Goal: Transaction & Acquisition: Purchase product/service

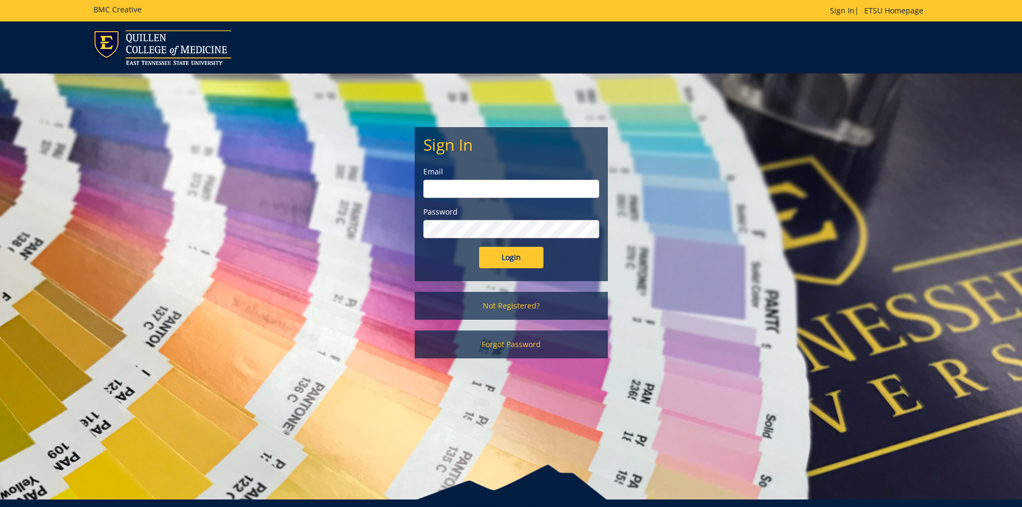
click at [482, 201] on form "Sign In Email Password Login" at bounding box center [511, 202] width 176 height 132
click at [483, 192] on input "email" at bounding box center [511, 189] width 176 height 18
type input "smithje@etsu.edu"
click at [479, 247] on input "Login" at bounding box center [511, 257] width 64 height 21
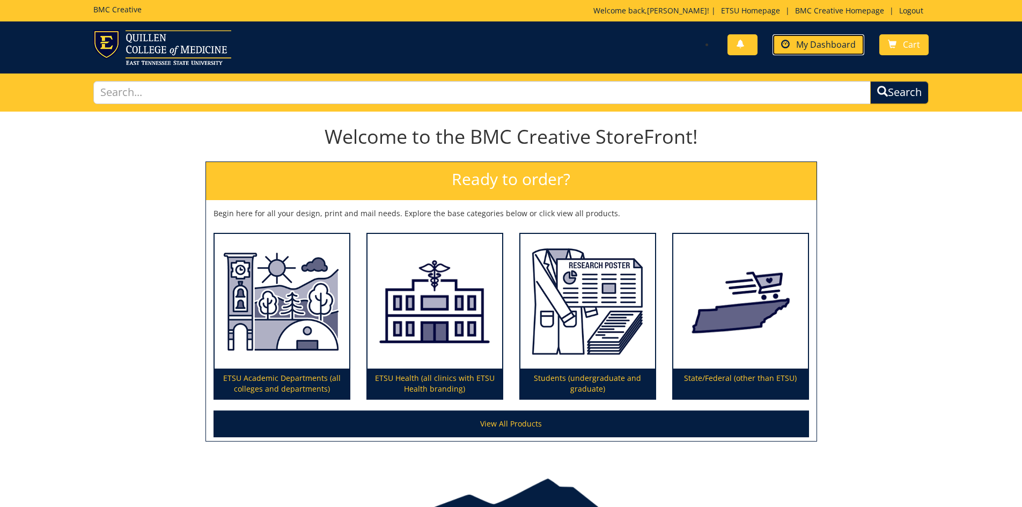
click at [837, 50] on link "My Dashboard" at bounding box center [818, 44] width 92 height 21
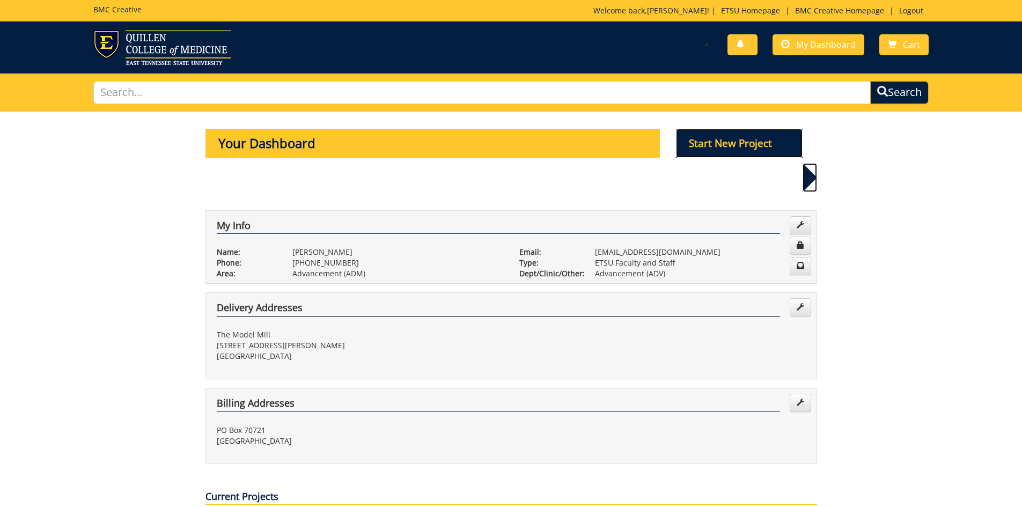
click at [734, 150] on p "Start New Project" at bounding box center [739, 143] width 127 height 29
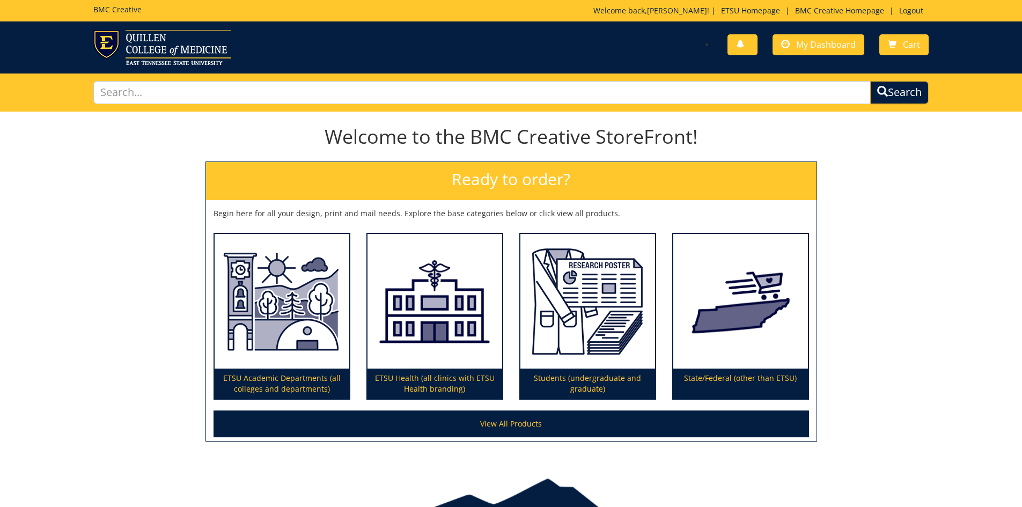
click at [525, 186] on h2 "Ready to order?" at bounding box center [511, 181] width 610 height 38
click at [525, 185] on h2 "Ready to order?" at bounding box center [511, 181] width 610 height 38
click at [778, 49] on link "My Dashboard" at bounding box center [818, 44] width 92 height 21
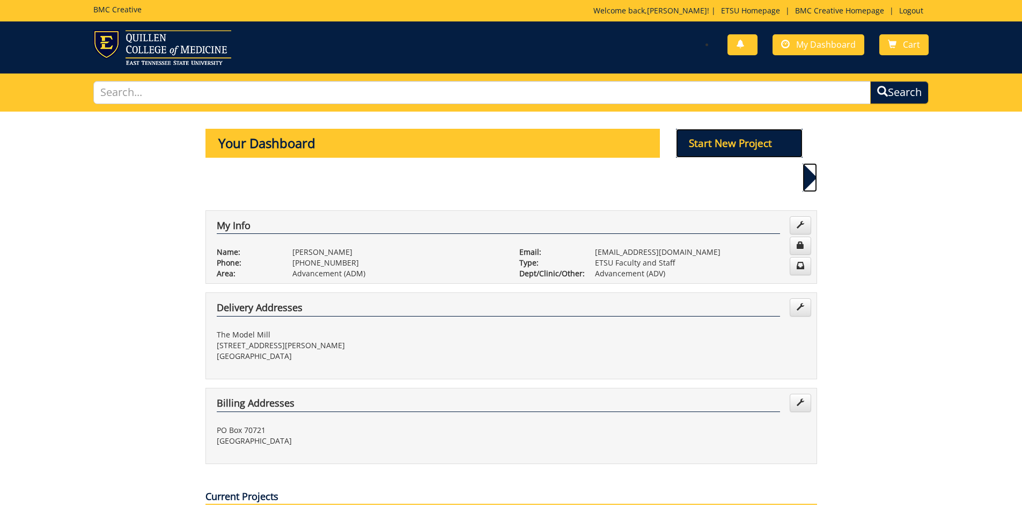
click at [723, 139] on p "Start New Project" at bounding box center [739, 143] width 127 height 29
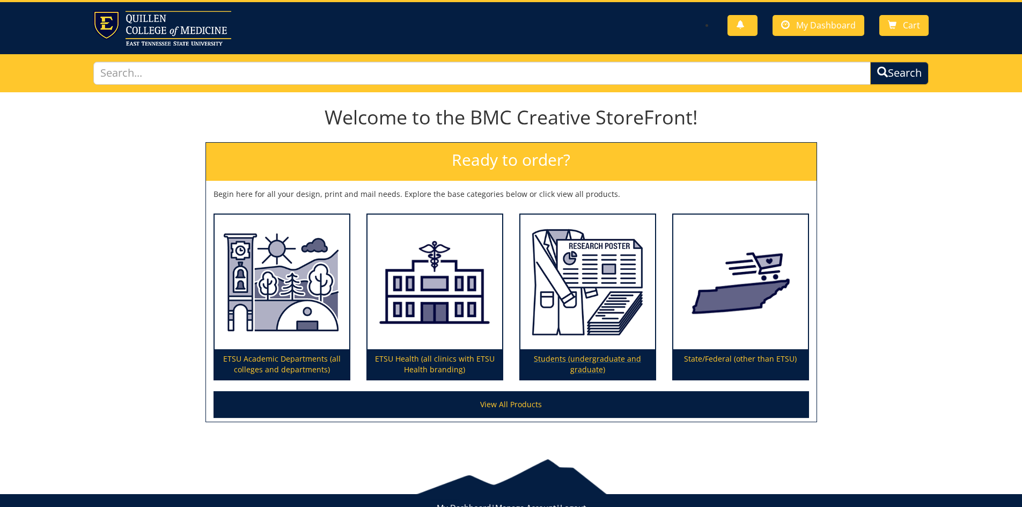
scroll to position [3, 0]
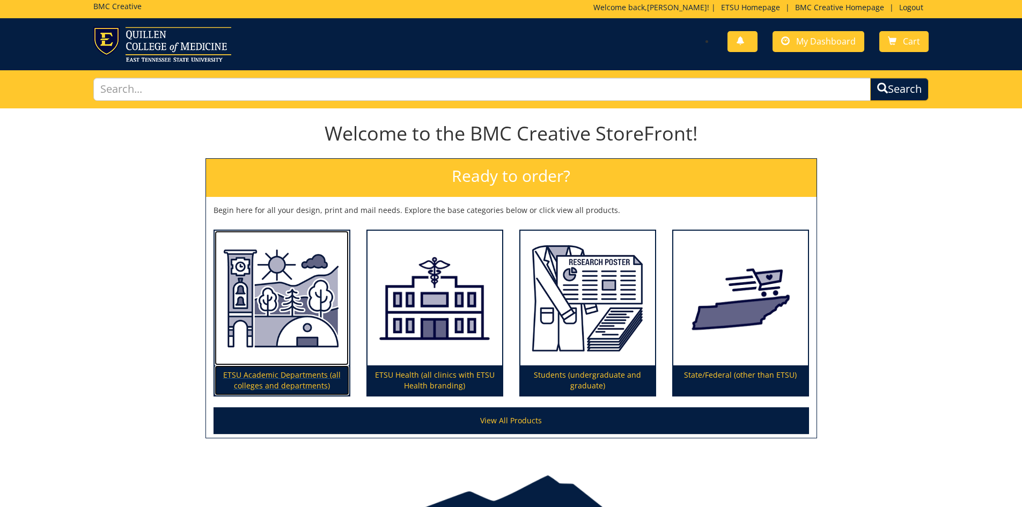
click at [290, 352] on img at bounding box center [282, 298] width 135 height 135
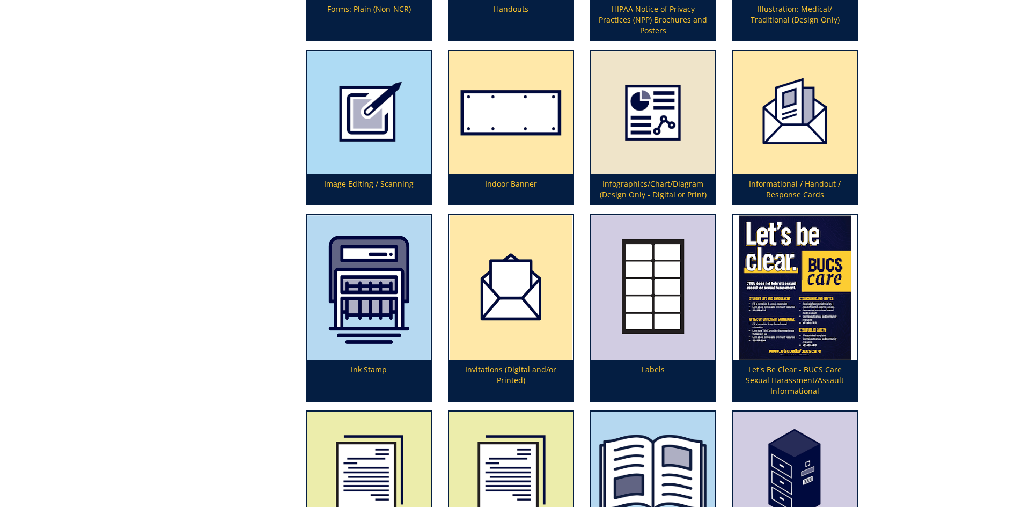
scroll to position [1877, 0]
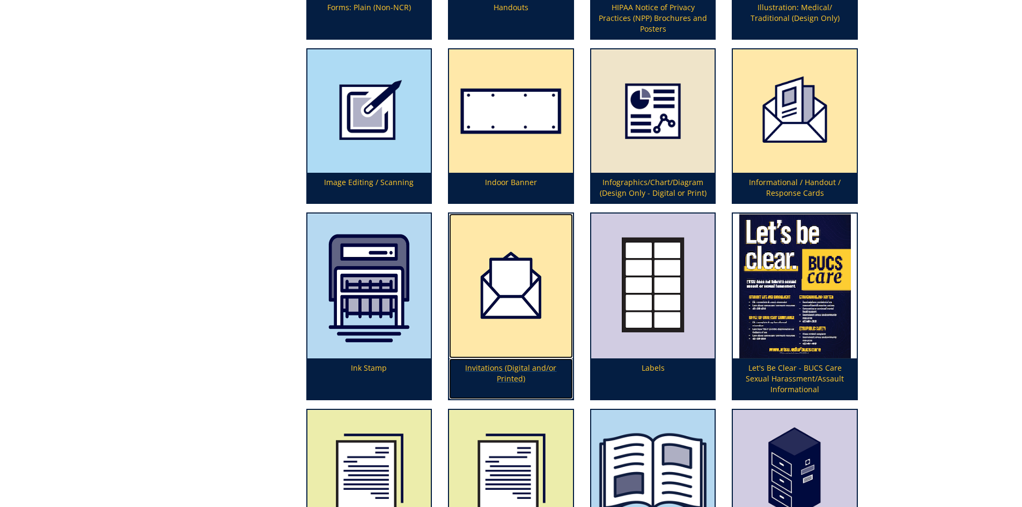
click at [510, 321] on img at bounding box center [511, 285] width 124 height 145
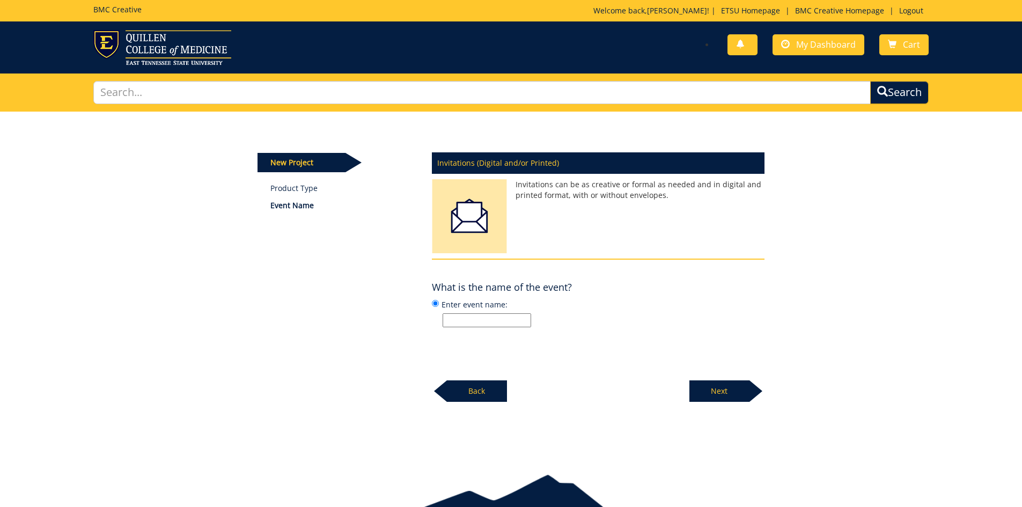
click at [510, 321] on input "Enter event name:" at bounding box center [487, 320] width 89 height 14
type input "Legacy Circle Luncheon"
click at [697, 389] on p "Next" at bounding box center [719, 390] width 60 height 21
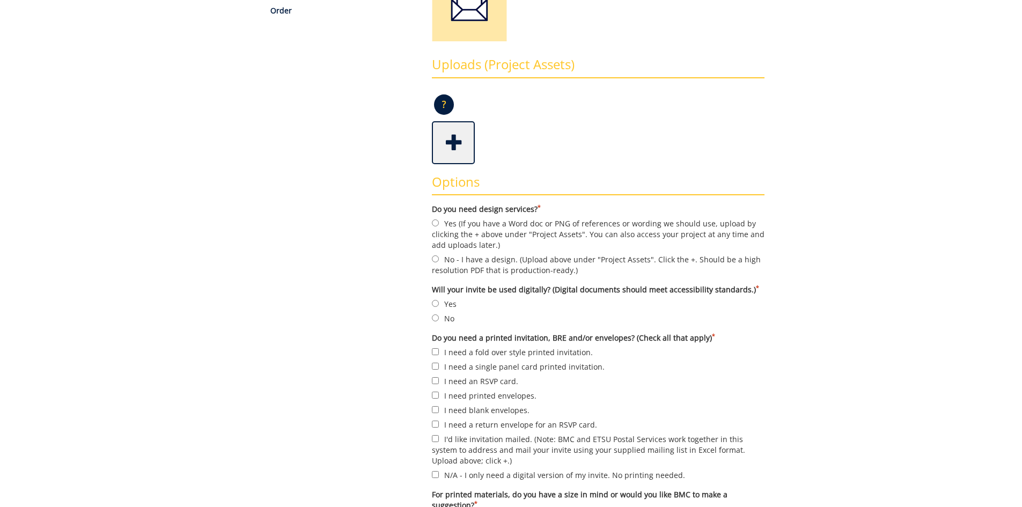
scroll to position [215, 0]
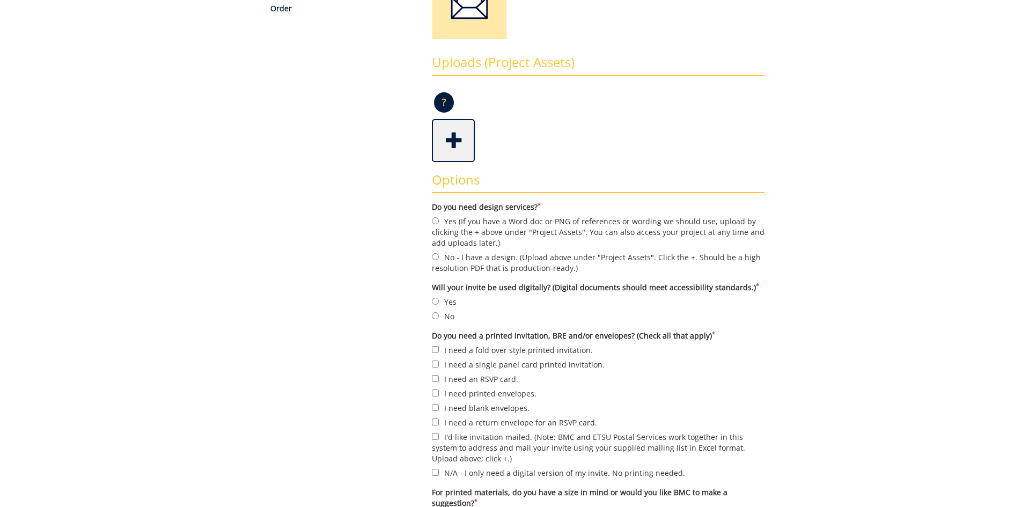
click at [447, 136] on span at bounding box center [454, 140] width 43 height 38
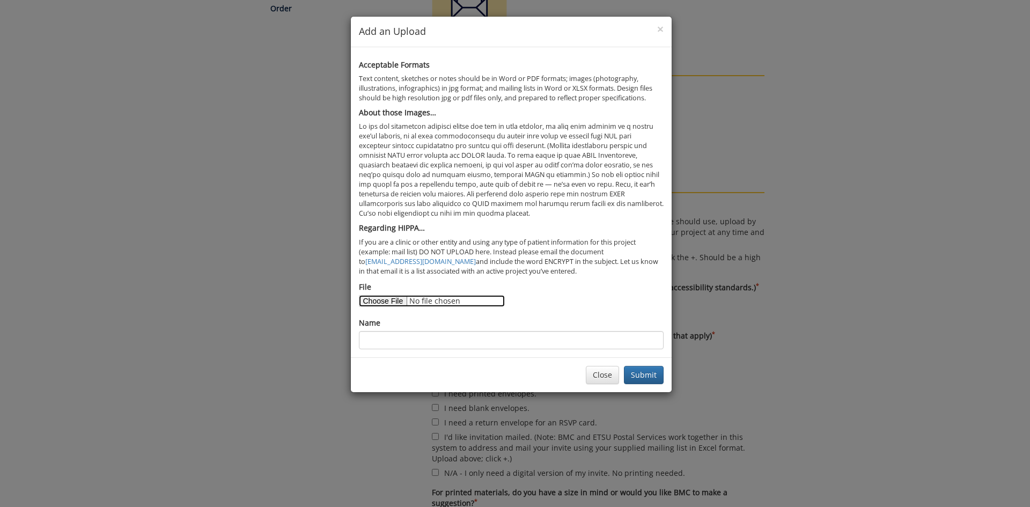
click at [381, 303] on input "File" at bounding box center [432, 301] width 146 height 12
type input "C:\fakepath\Legacy Circle Lunch.jpg"
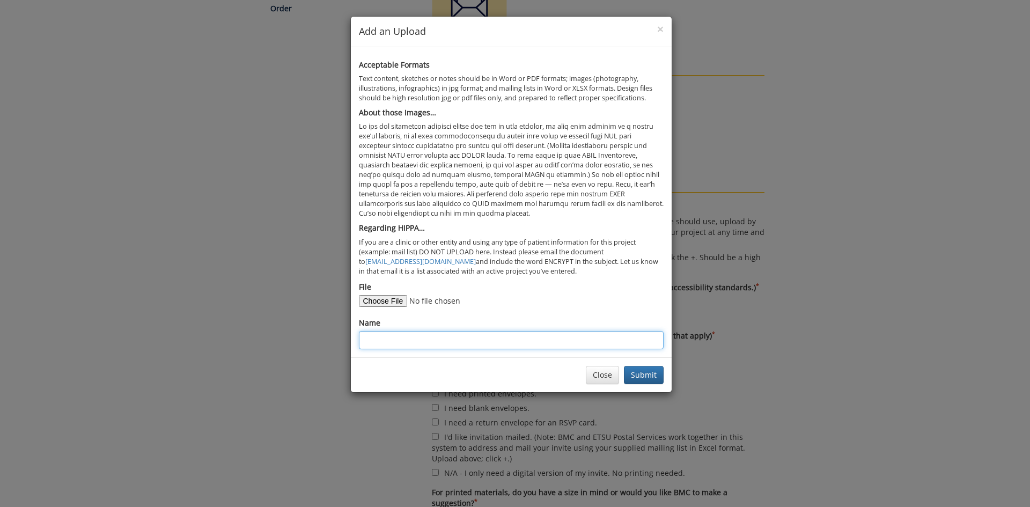
click at [375, 340] on input "Name" at bounding box center [511, 340] width 305 height 18
type input "*"
type input "Invitation"
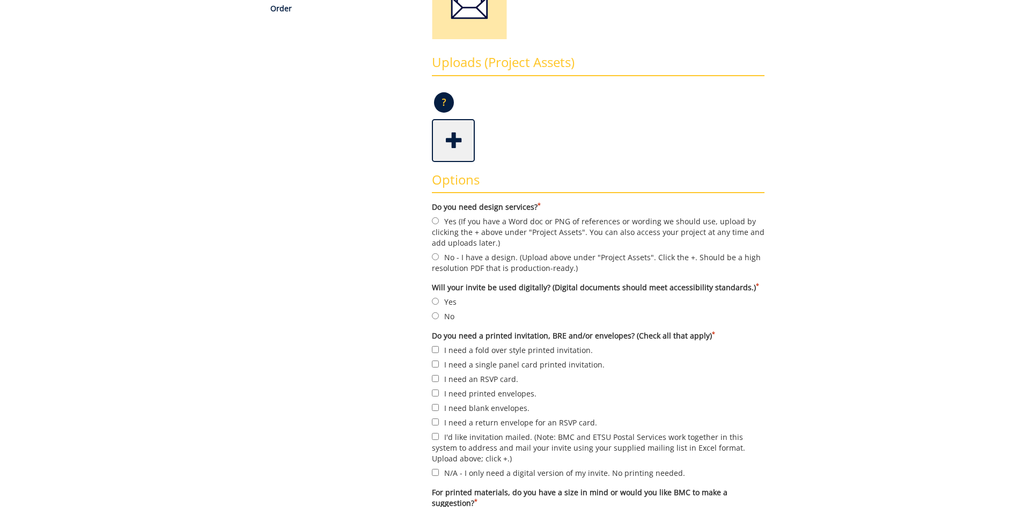
click at [443, 254] on label "No - I have a design. (Upload above under "Project Assets". Click the +. Should…" at bounding box center [598, 262] width 333 height 23
click at [439, 254] on input "No - I have a design. (Upload above under "Project Assets". Click the +. Should…" at bounding box center [435, 256] width 7 height 7
radio input "true"
click at [435, 314] on input "No" at bounding box center [435, 315] width 7 height 7
radio input "true"
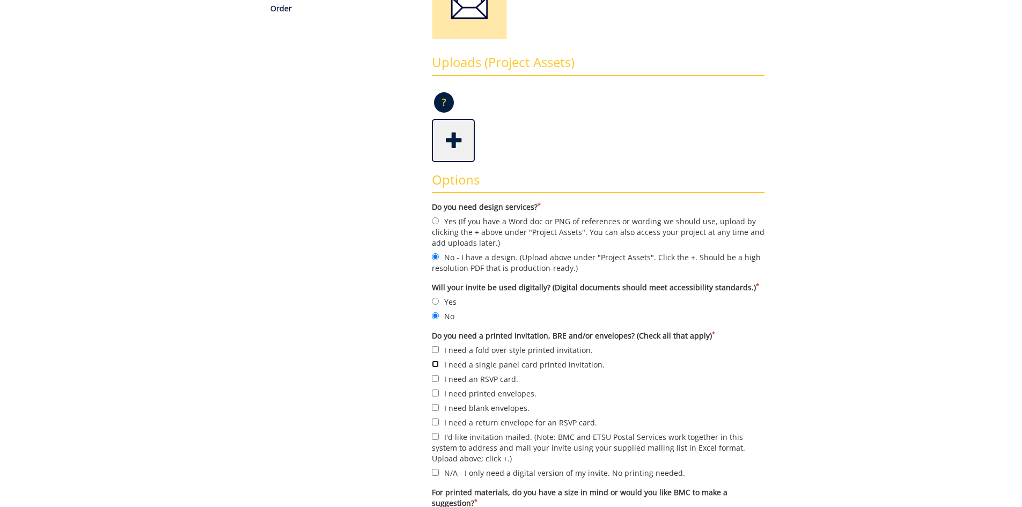
click at [437, 366] on input "I need a single panel card printed invitation." at bounding box center [435, 363] width 7 height 7
checkbox input "true"
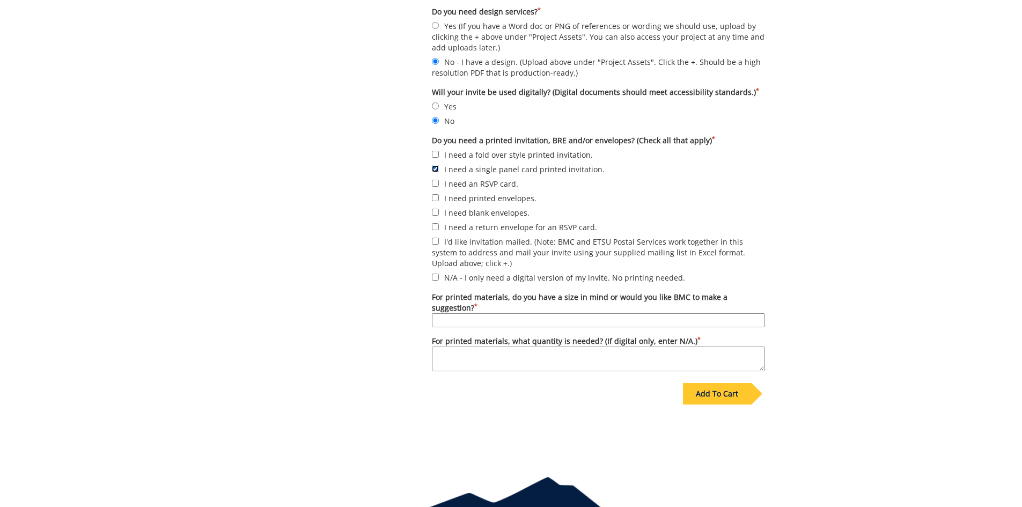
scroll to position [429, 0]
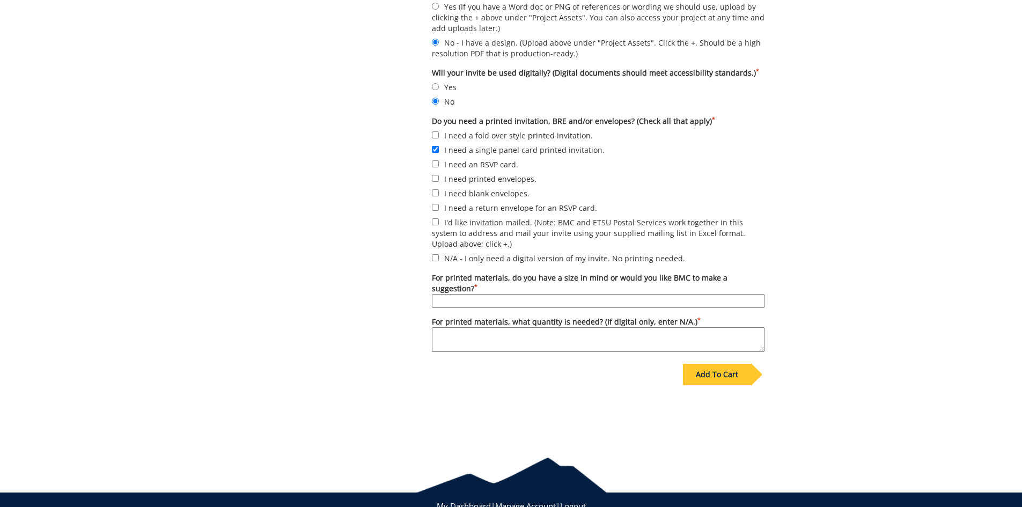
click at [467, 304] on input "For printed materials, do you have a size in mind or would you like BMC to make…" at bounding box center [598, 301] width 333 height 14
type input "whatever fits design the best"
type textarea "200"
click at [797, 401] on div "Some kind of message here. New Project Product Type Event Name Order Invitation…" at bounding box center [511, 60] width 628 height 757
click at [710, 370] on div "Add To Cart" at bounding box center [717, 374] width 68 height 21
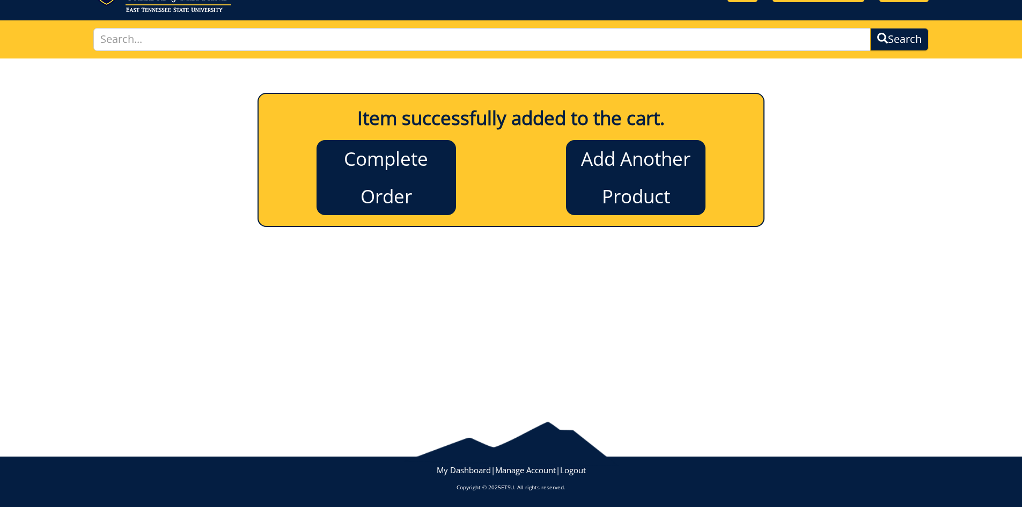
scroll to position [53, 0]
click at [422, 173] on link "Complete Order" at bounding box center [385, 177] width 139 height 75
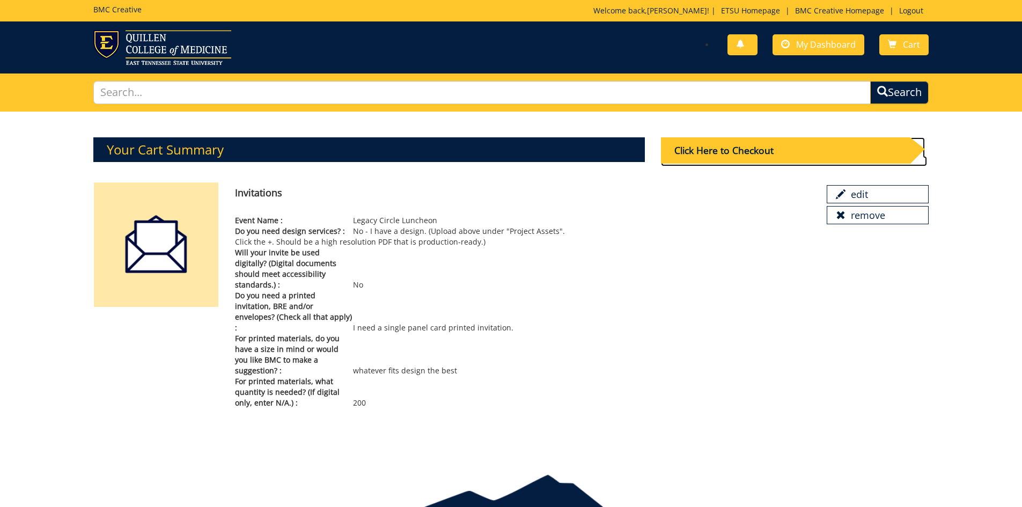
click at [712, 152] on div "Click Here to Checkout" at bounding box center [785, 150] width 249 height 26
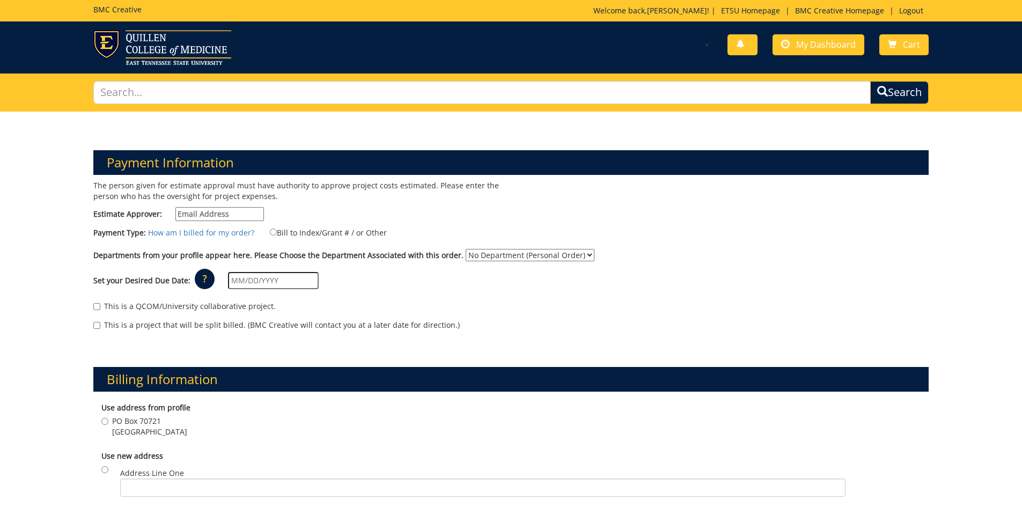
click at [183, 216] on input "Estimate Approver:" at bounding box center [219, 214] width 89 height 14
type input "[EMAIL_ADDRESS][DOMAIN_NAME]"
type input "[STREET_ADDRESS]"
type input "[GEOGRAPHIC_DATA]"
type input "37601"
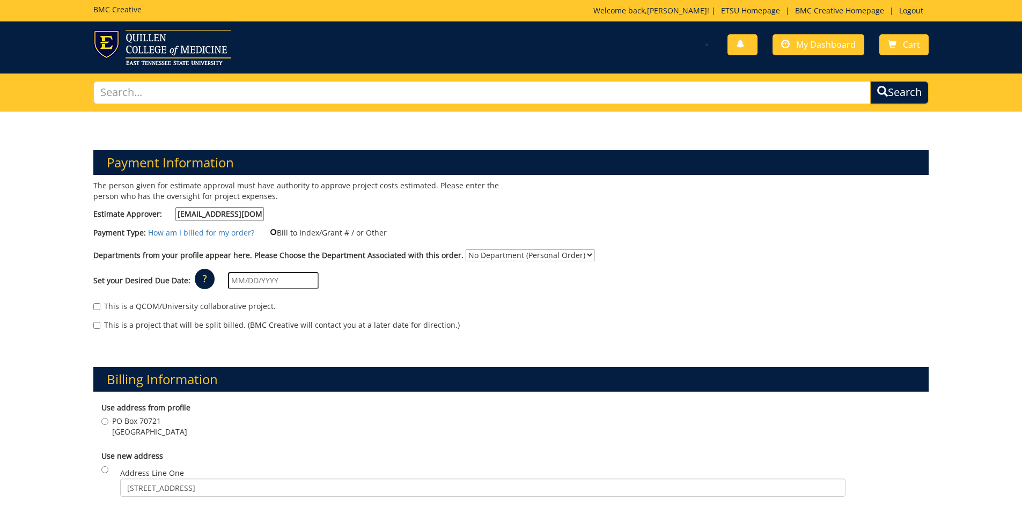
click at [270, 231] on input "Bill to Index/Grant # / or Other" at bounding box center [273, 232] width 7 height 7
radio input "true"
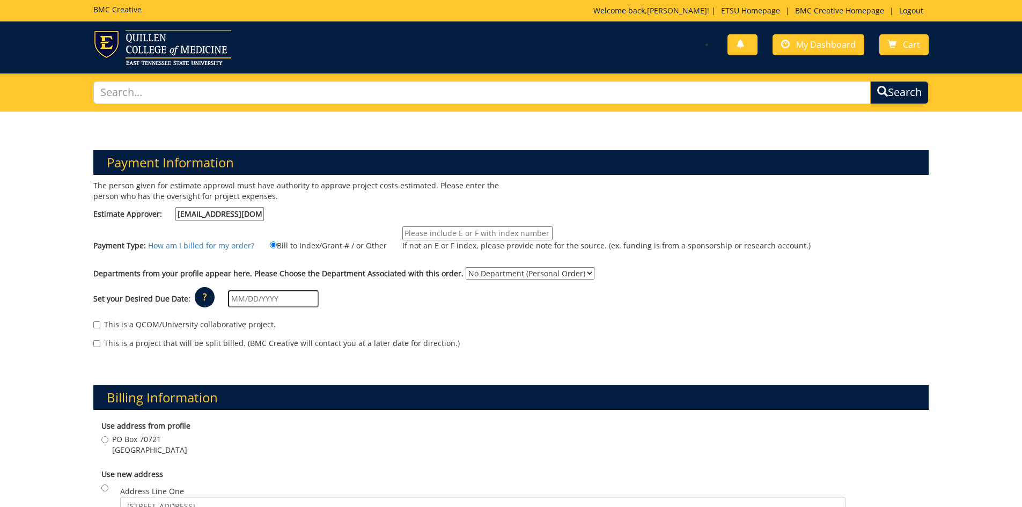
click at [438, 241] on p "If not an E or F index, please provide note for the source. (ex. funding is fro…" at bounding box center [606, 245] width 408 height 11
click at [438, 240] on input "If not an E or F index, please provide note for the source. (ex. funding is fro…" at bounding box center [477, 233] width 150 height 14
click at [440, 239] on input "If not an E or F index, please provide note for the source. (ex. funding is fro…" at bounding box center [477, 233] width 150 height 14
type input "E62000"
drag, startPoint x: 438, startPoint y: 314, endPoint x: 450, endPoint y: 301, distance: 17.8
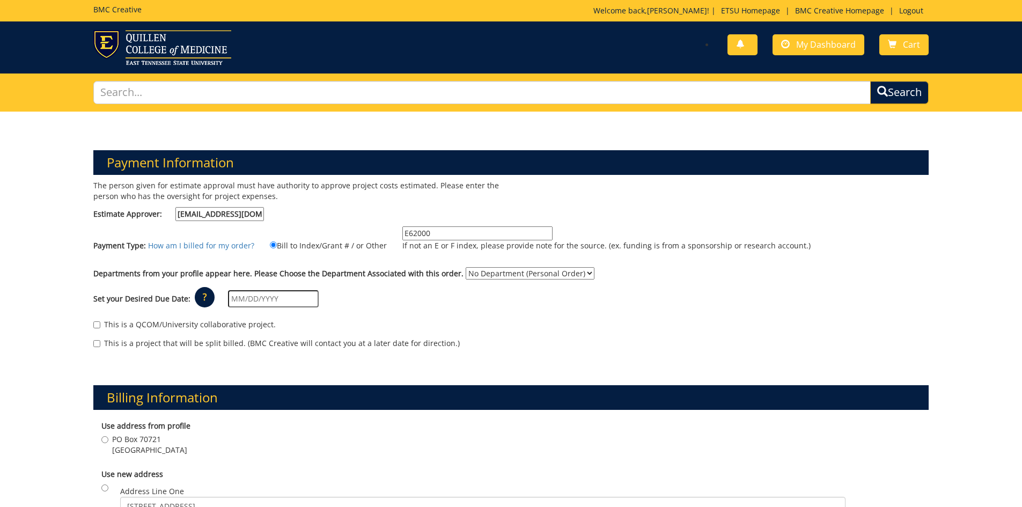
click at [438, 314] on div "This is a QCOM/University collaborative project. This is a project that will be…" at bounding box center [511, 337] width 852 height 46
click at [475, 276] on select "No Department (Personal Order) Advancement (ADV)" at bounding box center [530, 273] width 129 height 12
select select "276"
click at [466, 267] on select "No Department (Personal Order) Advancement (ADV)" at bounding box center [530, 273] width 129 height 12
click at [268, 301] on input "text" at bounding box center [273, 298] width 91 height 17
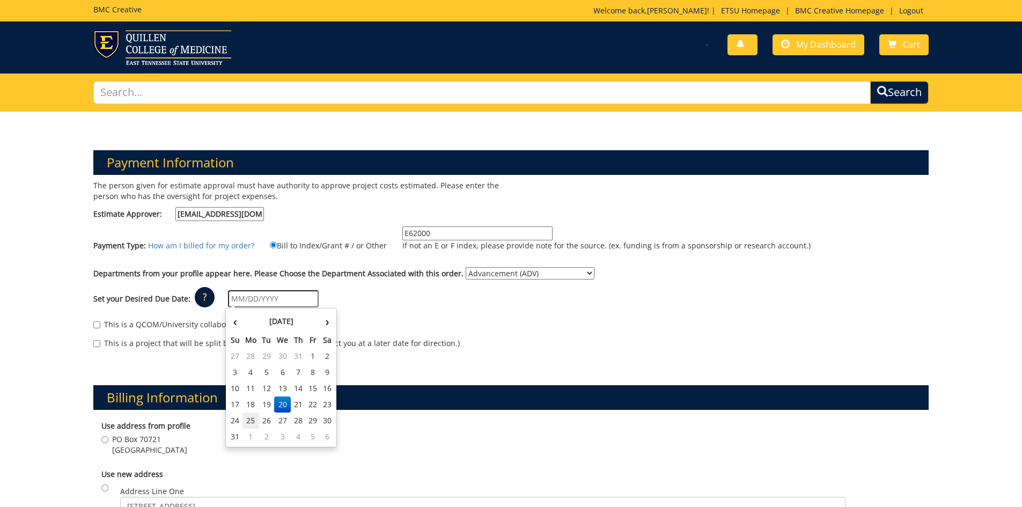
click at [247, 418] on td "25" at bounding box center [250, 421] width 17 height 16
click at [271, 299] on input "[DATE]" at bounding box center [273, 298] width 91 height 17
click at [303, 420] on td "28" at bounding box center [298, 421] width 15 height 16
type input "[DATE]"
click at [336, 315] on div "This is a QCOM/University collaborative project. This is a project that will be…" at bounding box center [511, 337] width 852 height 46
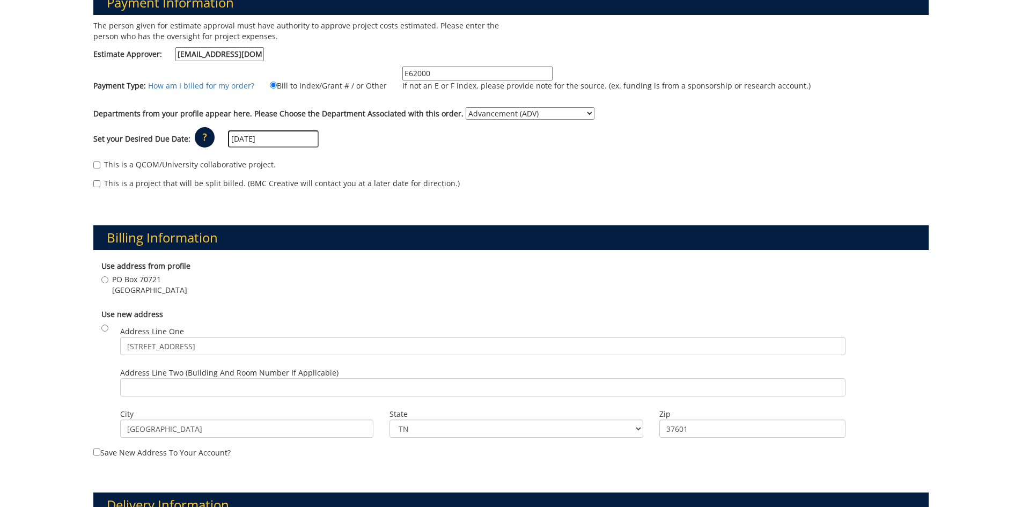
scroll to position [161, 0]
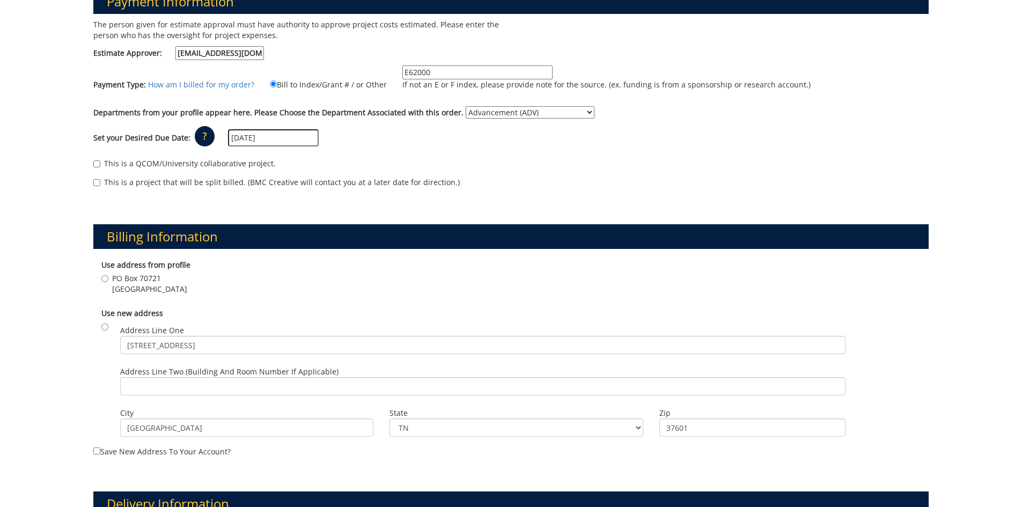
click at [134, 274] on span "PO Box 70721" at bounding box center [149, 278] width 75 height 11
click at [108, 275] on input "[STREET_ADDRESS]" at bounding box center [104, 278] width 7 height 7
radio input "true"
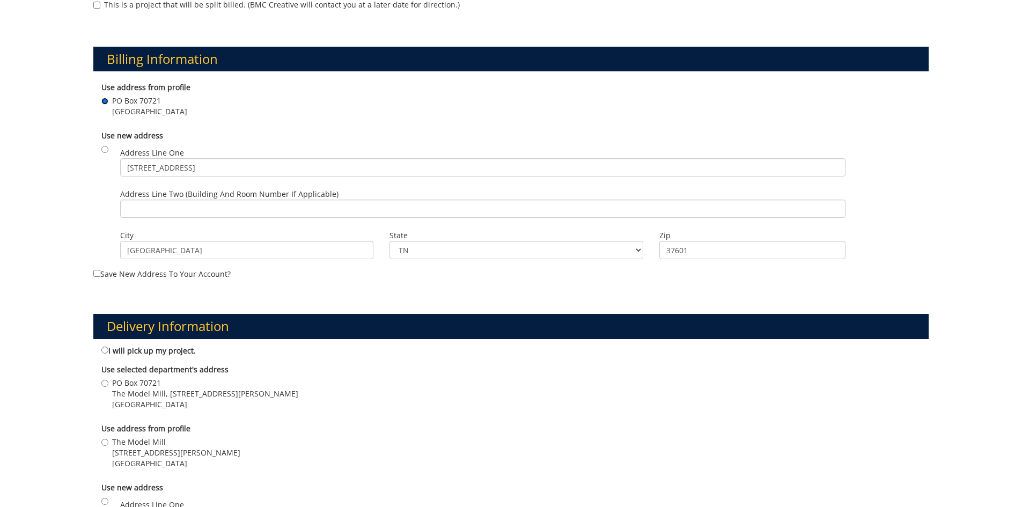
scroll to position [375, 0]
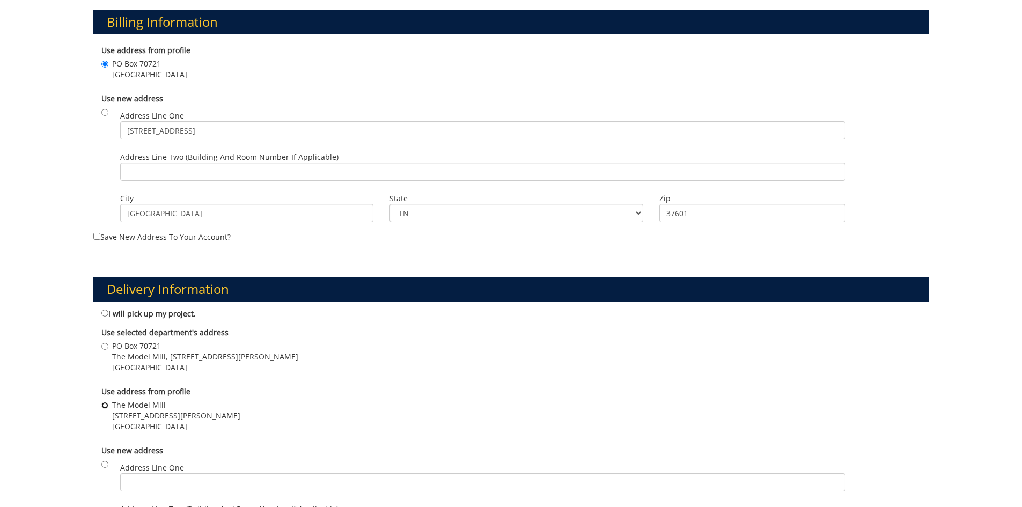
drag, startPoint x: 103, startPoint y: 402, endPoint x: 107, endPoint y: 397, distance: 6.1
click at [104, 400] on label "The Model Mill [STREET_ADDRESS][PERSON_NAME]" at bounding box center [170, 416] width 139 height 32
click at [104, 402] on input "The Model Mill [STREET_ADDRESS][PERSON_NAME]" at bounding box center [104, 405] width 7 height 7
radio input "true"
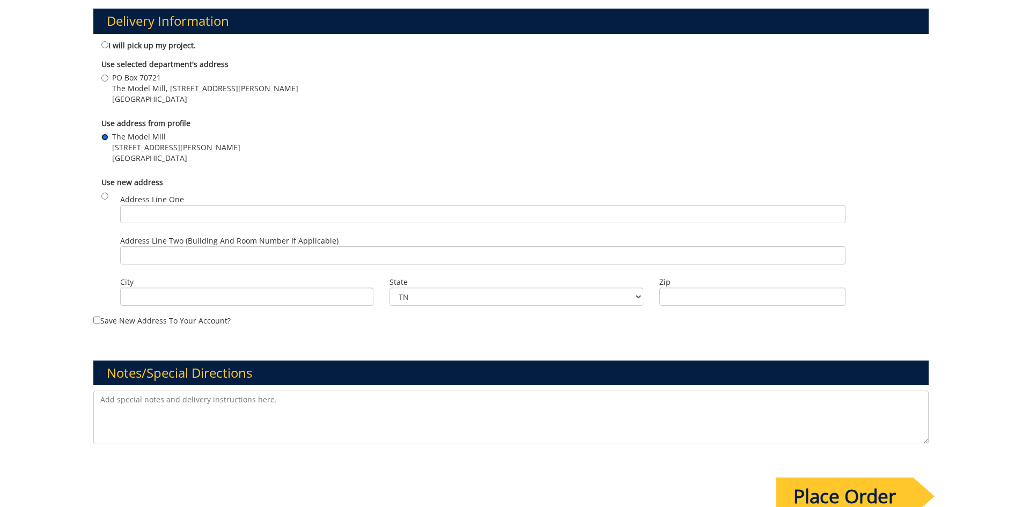
scroll to position [697, 0]
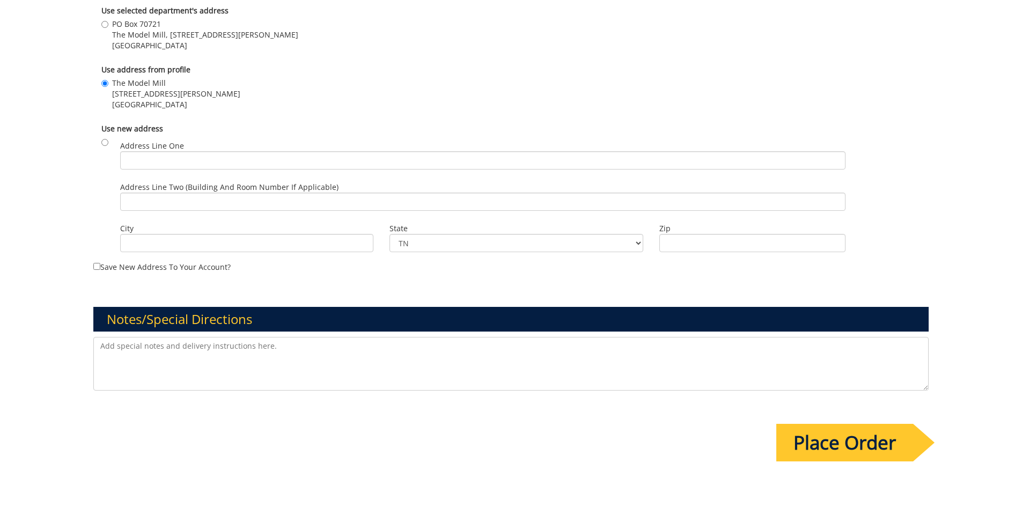
click at [162, 357] on textarea at bounding box center [511, 364] width 836 height 54
click at [875, 448] on input "Place Order" at bounding box center [844, 443] width 137 height 38
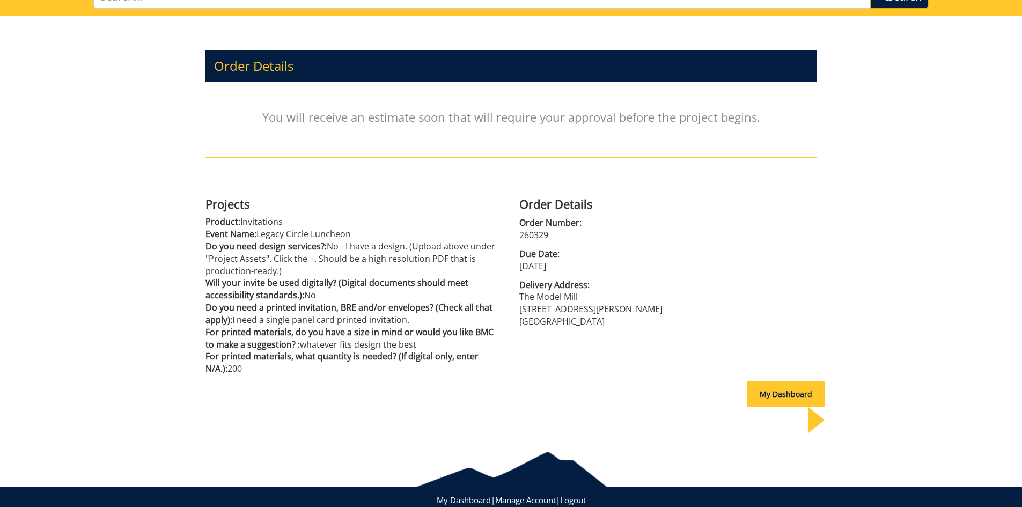
scroll to position [100, 0]
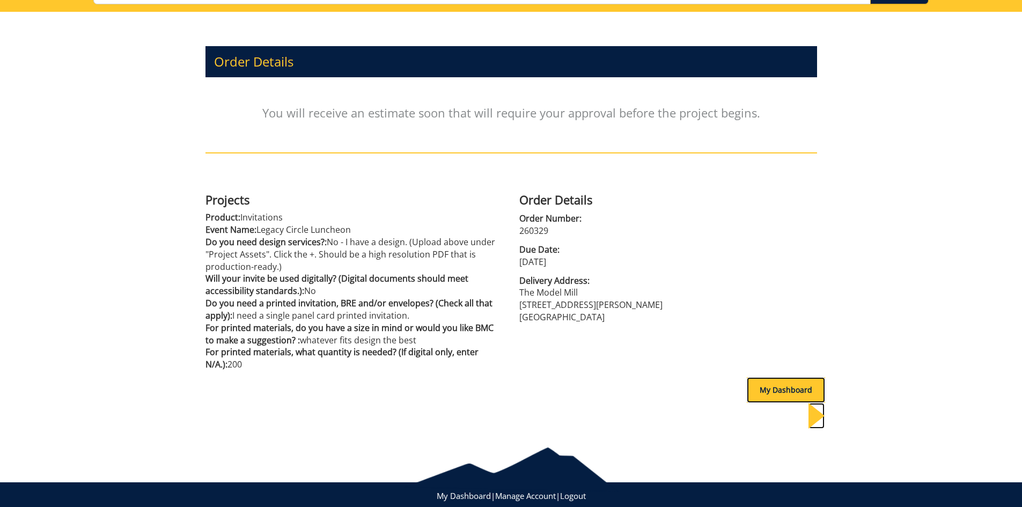
click at [777, 381] on div "My Dashboard" at bounding box center [786, 390] width 78 height 26
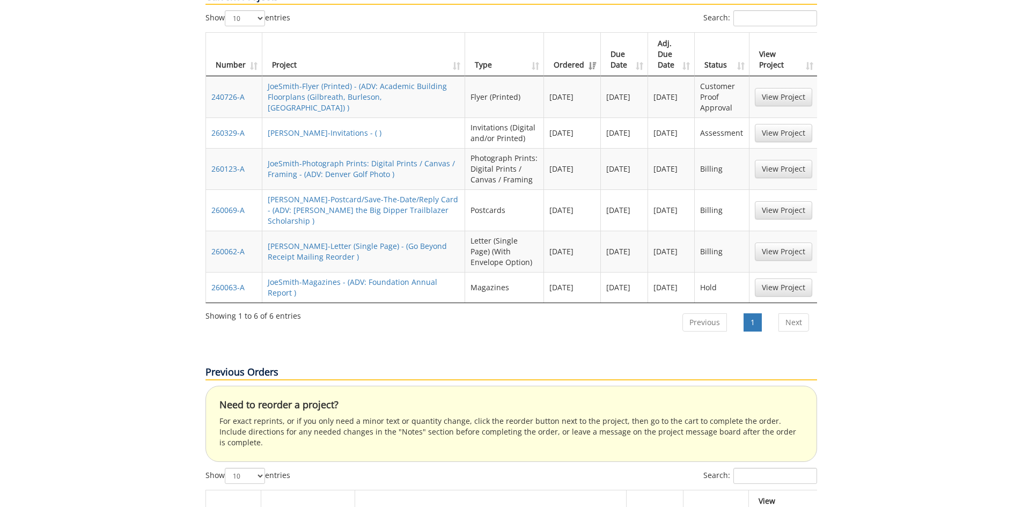
scroll to position [483, 0]
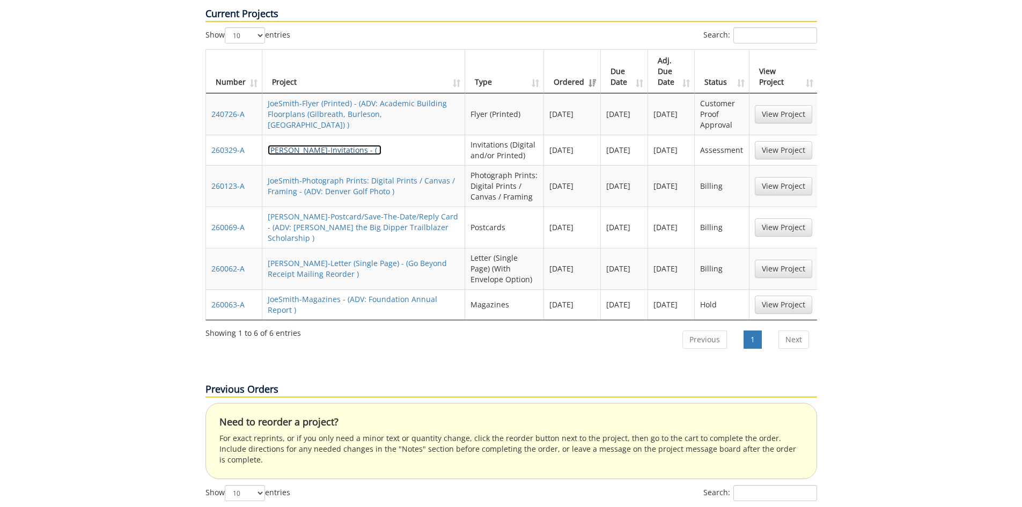
click at [340, 145] on link "JoeSmith-Invitations - ( )" at bounding box center [325, 150] width 114 height 10
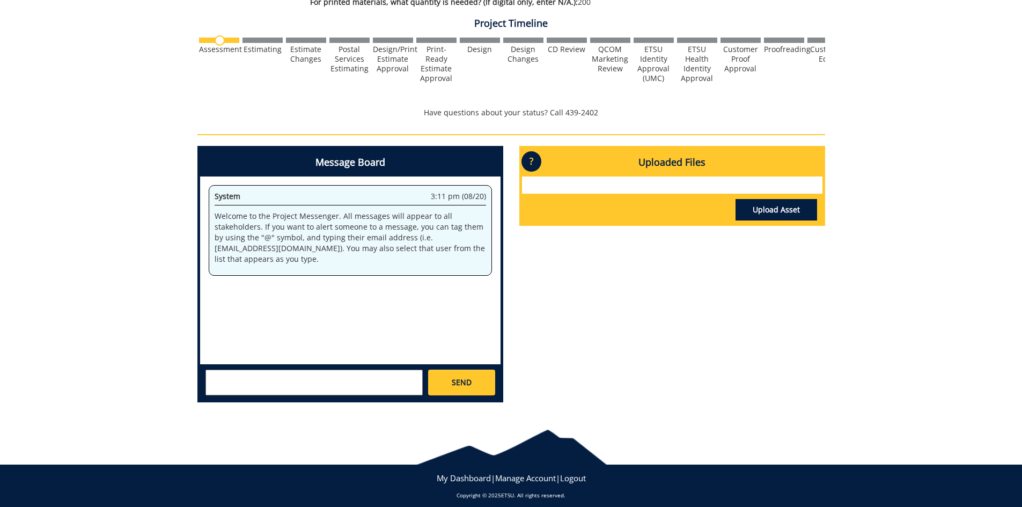
scroll to position [374, 0]
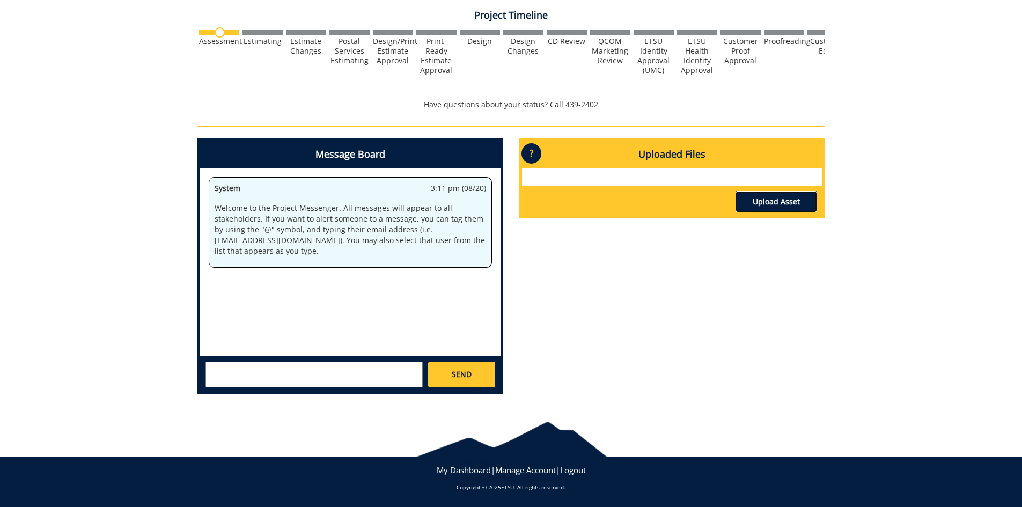
click at [755, 205] on link "Upload Asset" at bounding box center [776, 201] width 82 height 21
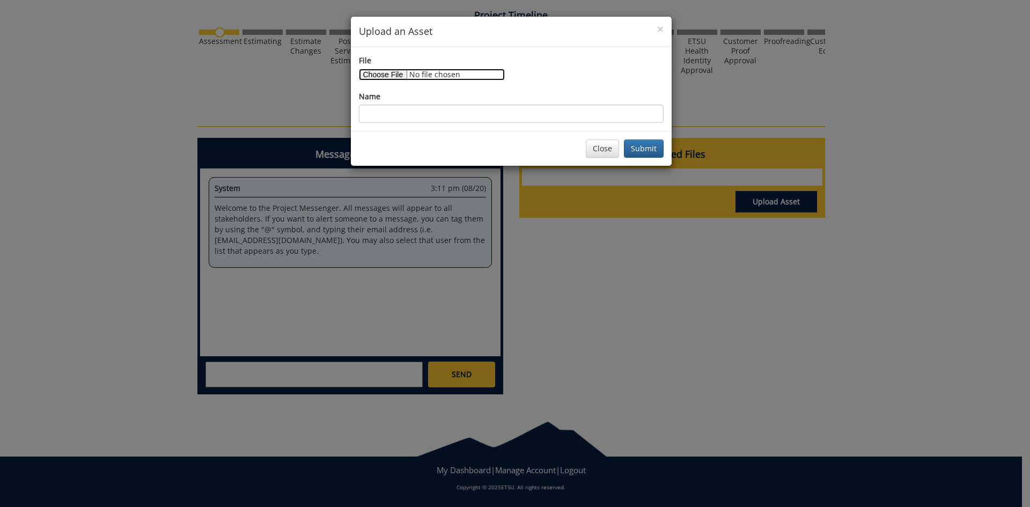
click at [388, 79] on input "File" at bounding box center [432, 75] width 146 height 12
type input "C:\fakepath\Legacy Circle Lunch.jpg"
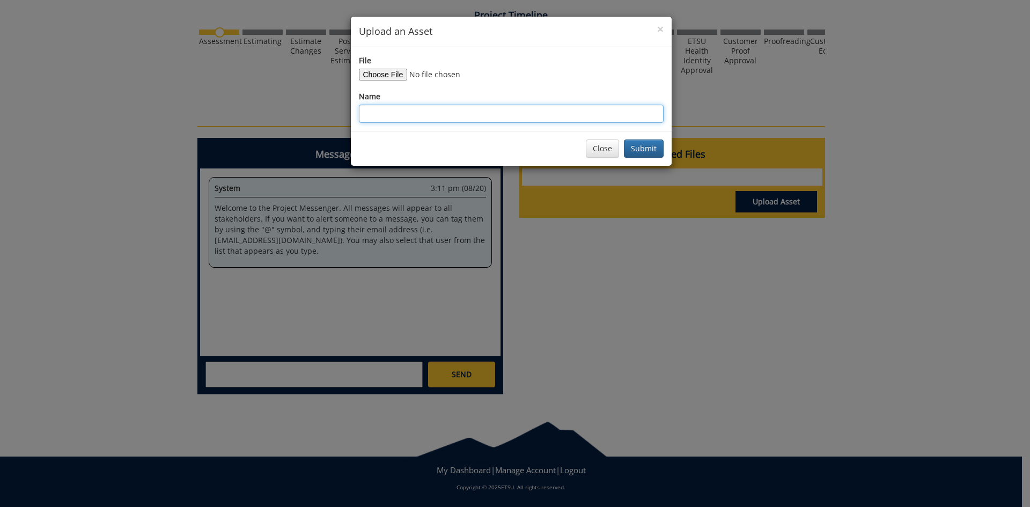
click at [443, 119] on input "Name" at bounding box center [511, 114] width 305 height 18
type input "invitation"
click at [640, 150] on button "Submit" at bounding box center [644, 148] width 40 height 18
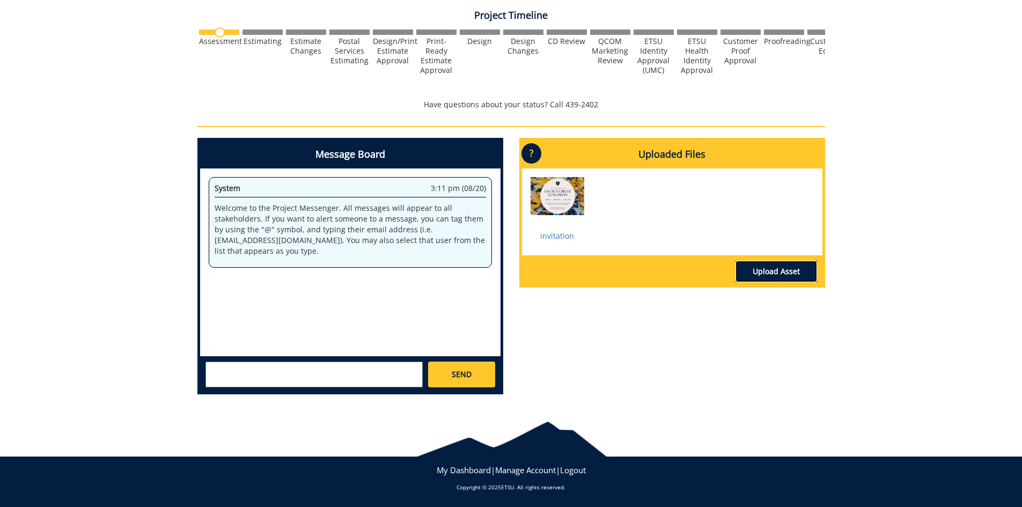
click at [755, 263] on link "Upload Asset" at bounding box center [776, 271] width 82 height 21
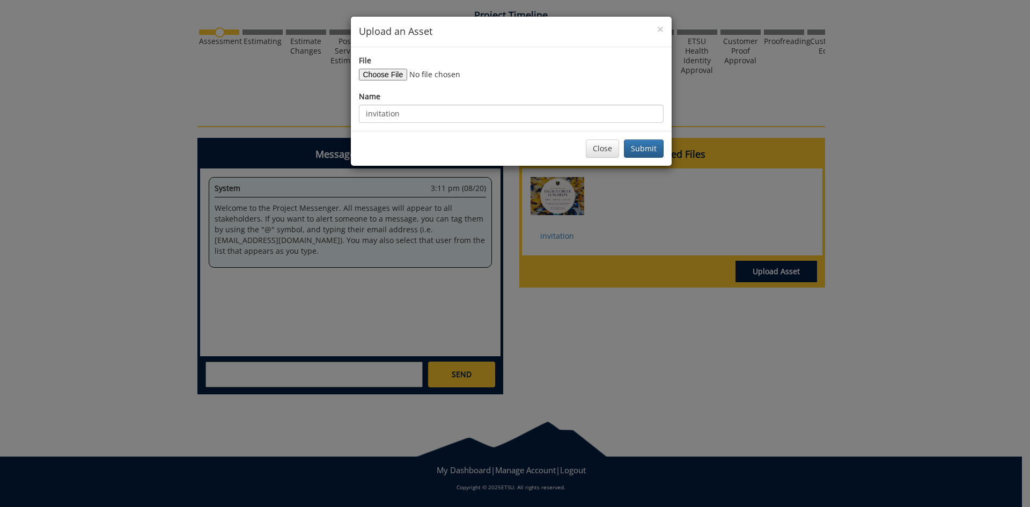
click at [374, 67] on div "File" at bounding box center [511, 67] width 305 height 25
click at [380, 75] on input "File" at bounding box center [432, 75] width 146 height 12
type input "C:\fakepath\ETSU Legacy Circle.docx"
drag, startPoint x: 438, startPoint y: 112, endPoint x: 360, endPoint y: 113, distance: 77.2
click at [360, 113] on input "invitation" at bounding box center [511, 114] width 305 height 18
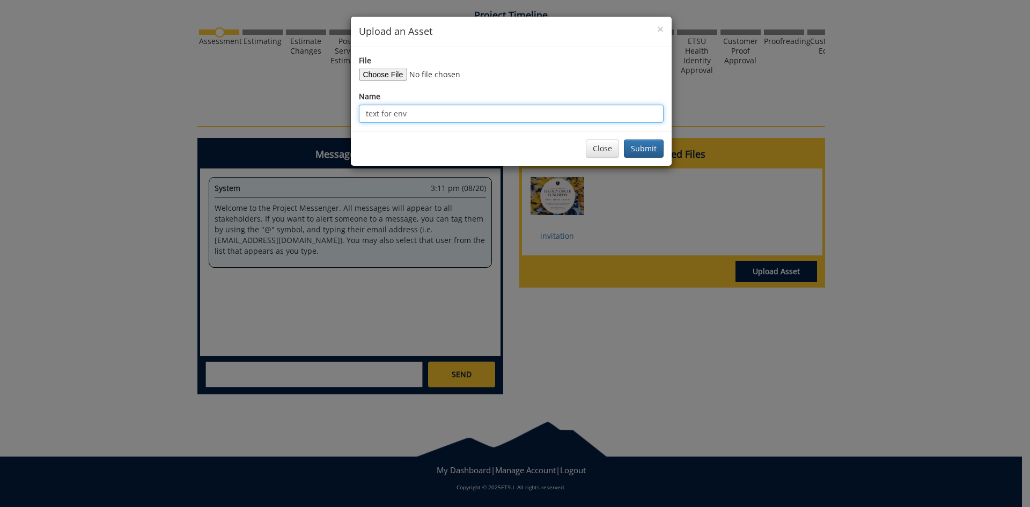
type input "text for envelope"
click at [637, 152] on button "Submit" at bounding box center [644, 148] width 40 height 18
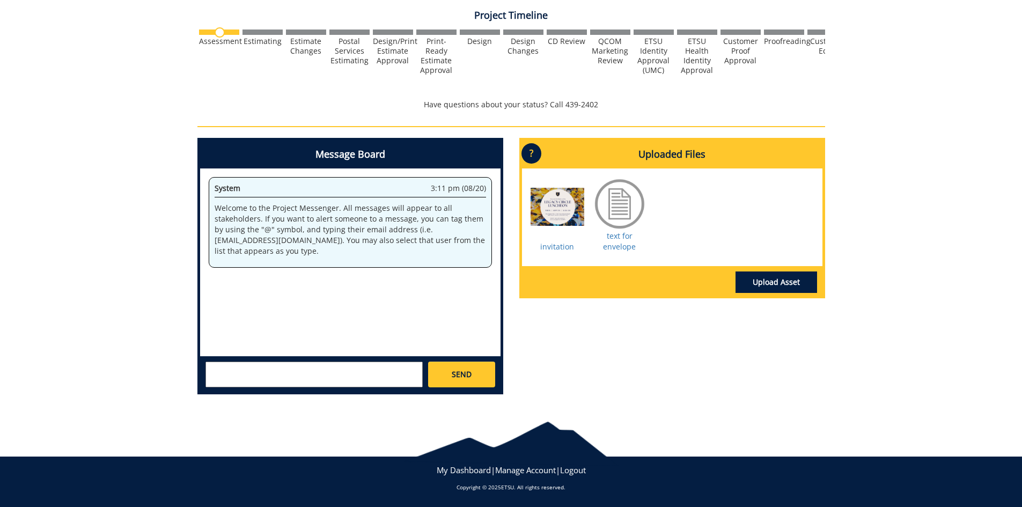
click at [748, 342] on div "Message Board System 3:11 pm (08/20) Welcome to the Project Messenger. All mess…" at bounding box center [511, 270] width 644 height 265
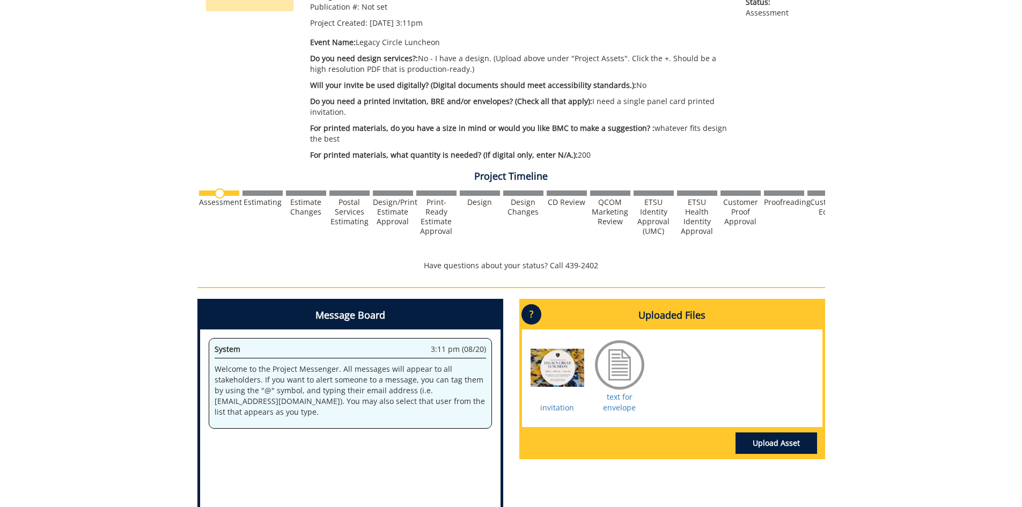
scroll to position [0, 0]
